Goal: Transaction & Acquisition: Purchase product/service

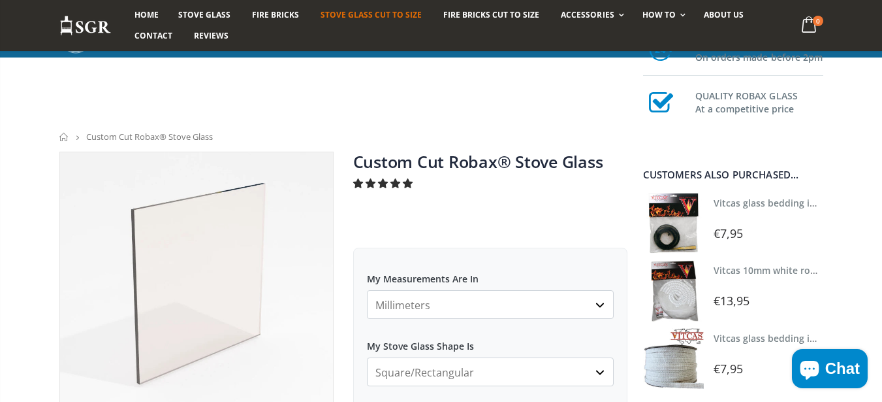
scroll to position [627, 0]
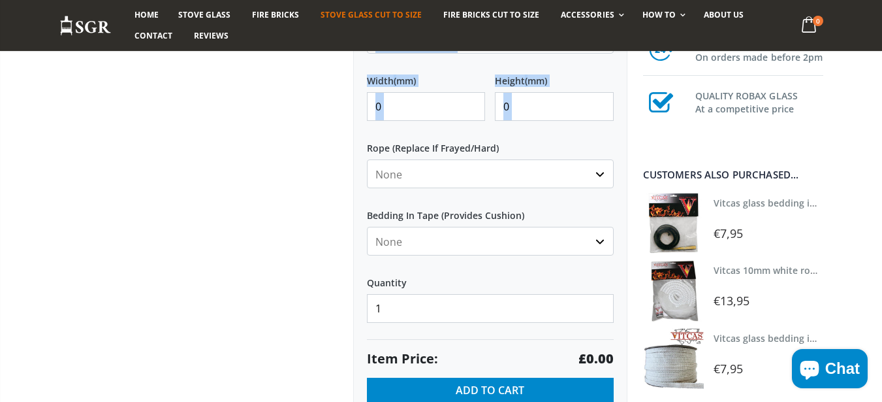
click at [386, 130] on div "My Measurements Are In Millimeters Centimeters Inches For inches, please enter …" at bounding box center [490, 18] width 274 height 795
drag, startPoint x: 570, startPoint y: 82, endPoint x: 366, endPoint y: 75, distance: 204.5
click at [366, 75] on div "My Measurements Are In Millimeters Centimeters Inches For inches, please enter …" at bounding box center [490, 18] width 274 height 795
drag, startPoint x: 366, startPoint y: 75, endPoint x: 567, endPoint y: 81, distance: 201.2
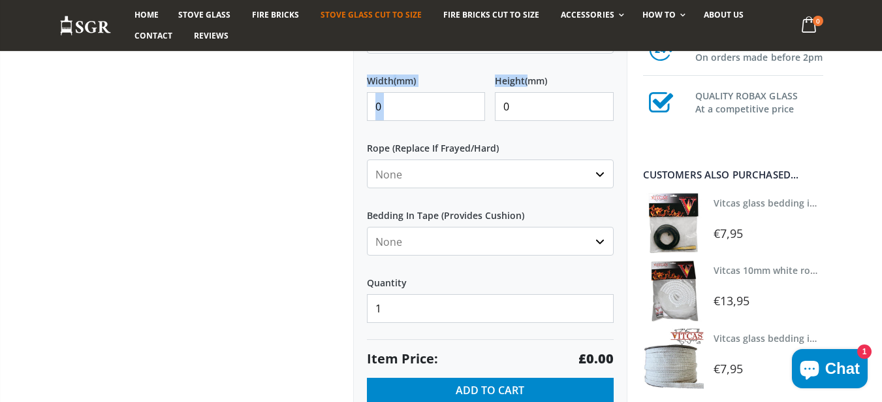
click at [567, 81] on div "My Measurements Are In Millimeters Centimeters Inches For inches, please enter …" at bounding box center [490, 18] width 274 height 795
click at [567, 81] on label "Height (mm)" at bounding box center [554, 75] width 119 height 24
click at [567, 92] on input "0" at bounding box center [554, 106] width 119 height 29
drag, startPoint x: 381, startPoint y: 81, endPoint x: 548, endPoint y: 95, distance: 167.7
click at [548, 95] on div "My Measurements Are In Millimeters Centimeters Inches For inches, please enter …" at bounding box center [490, 18] width 274 height 795
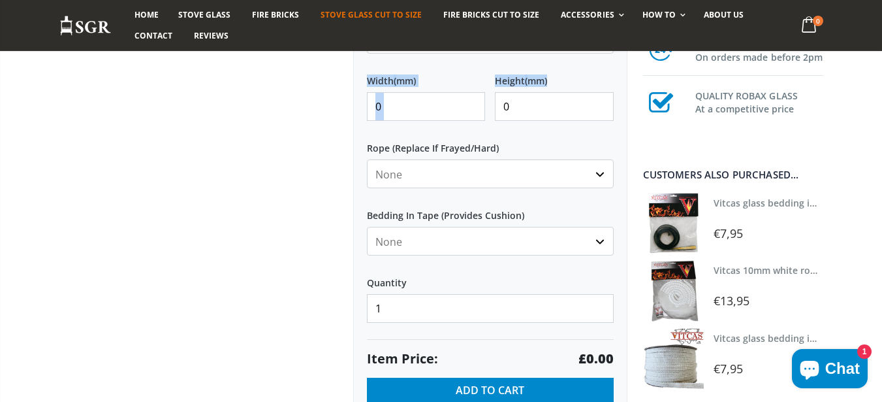
copy div "Width (mm) Height (mm)"
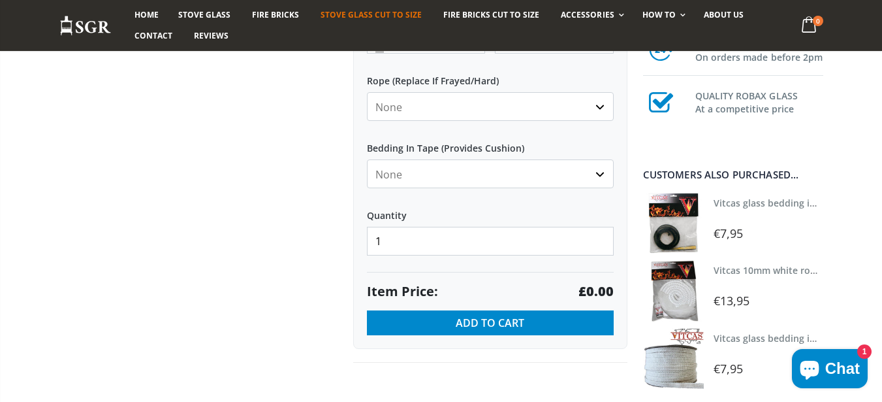
scroll to position [705, 0]
